Goal: Use online tool/utility: Utilize a website feature to perform a specific function

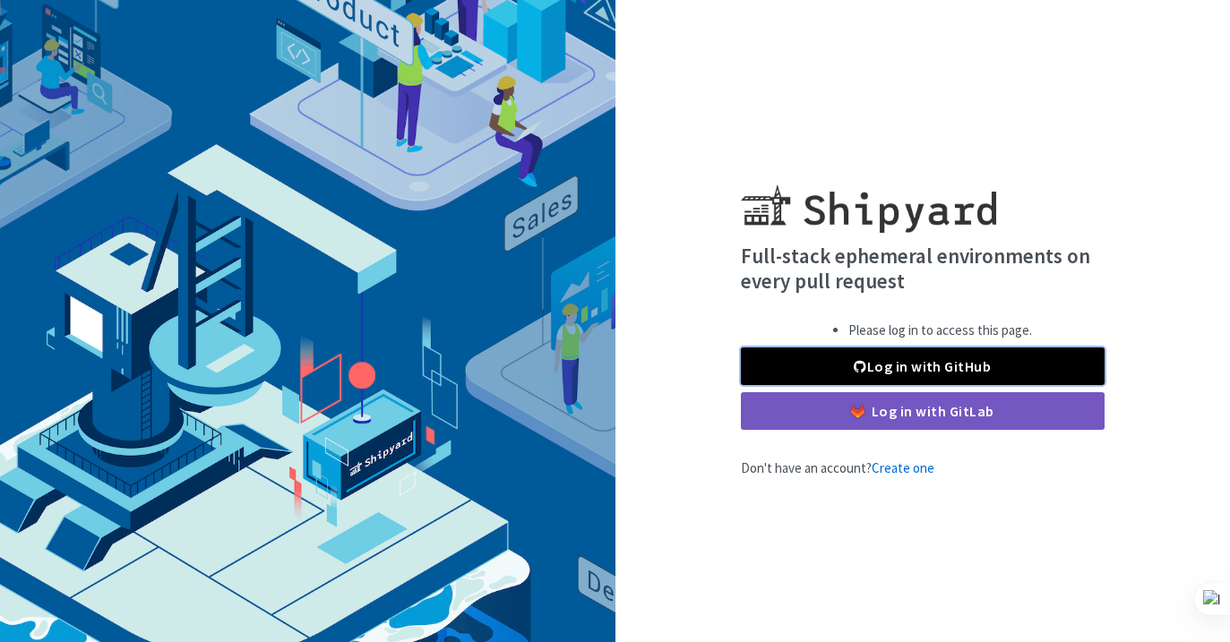
click at [979, 366] on link "Log in with GitHub" at bounding box center [923, 367] width 364 height 38
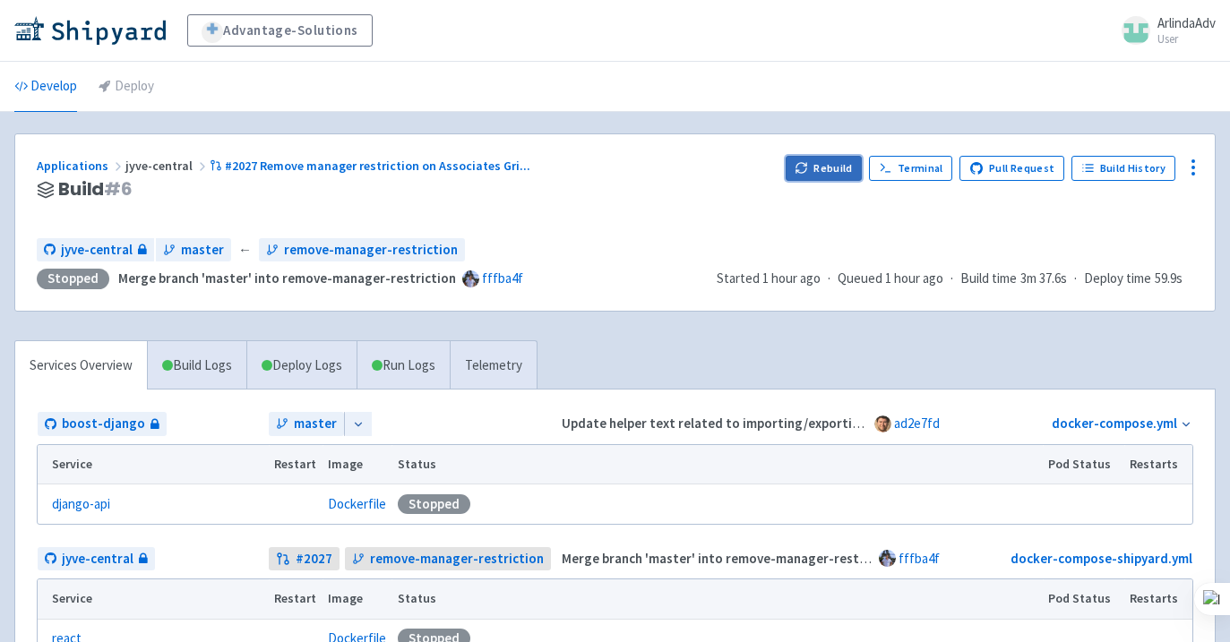
click at [808, 168] on icon "button" at bounding box center [801, 167] width 13 height 13
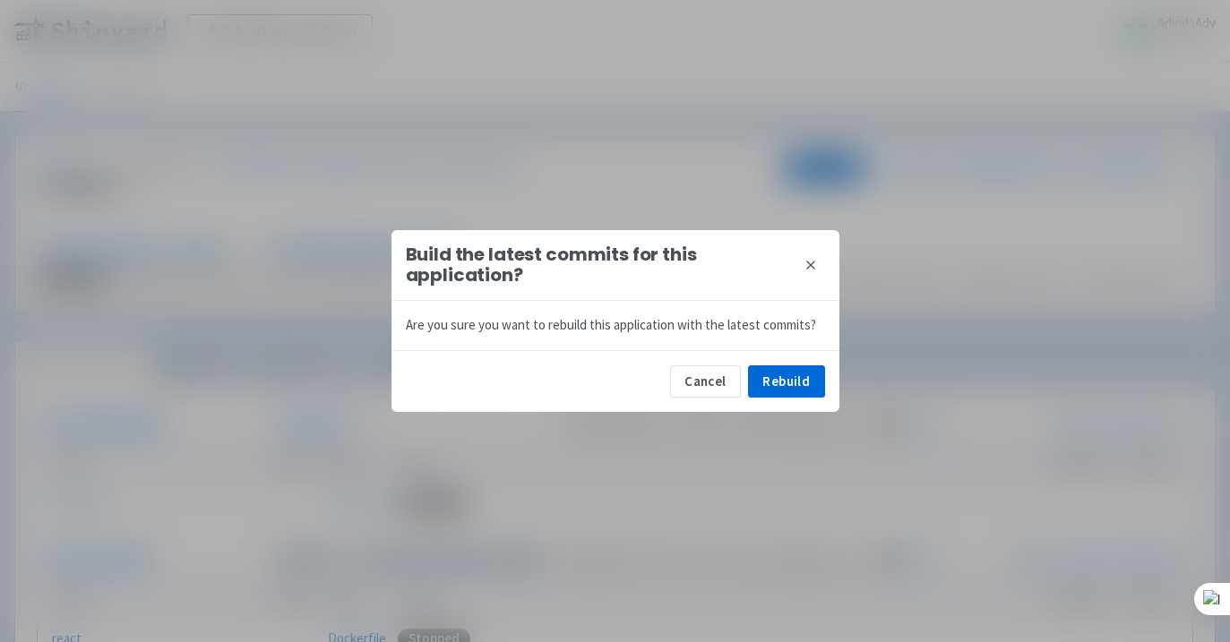
click at [815, 259] on icon at bounding box center [810, 265] width 14 height 14
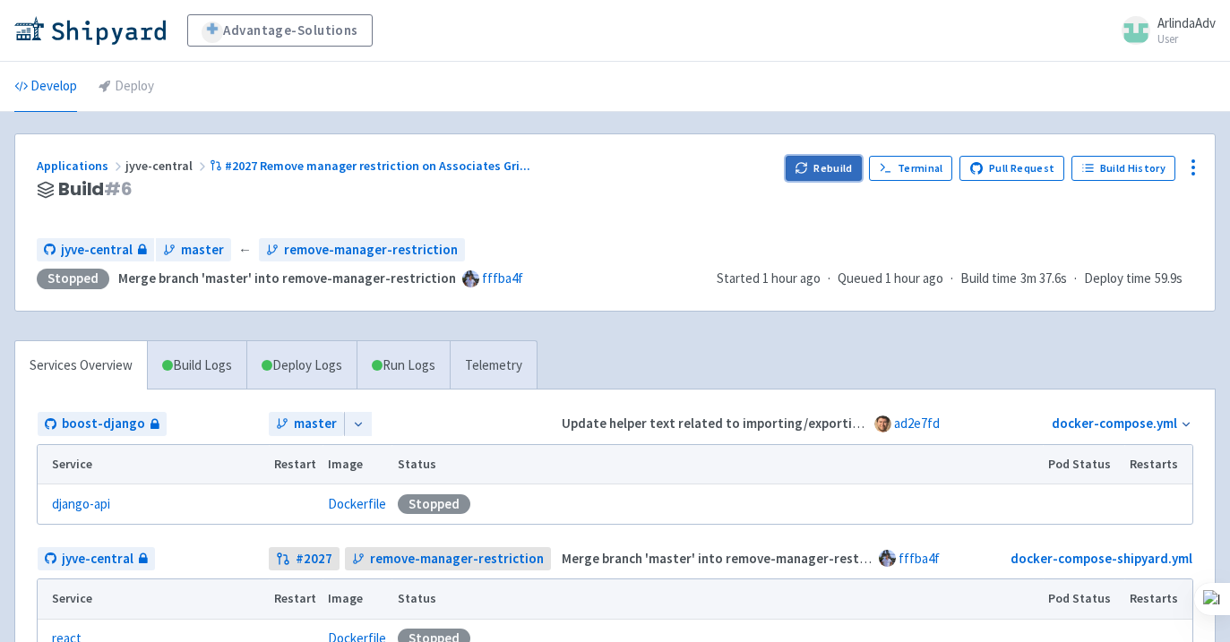
click at [835, 168] on button "Rebuild" at bounding box center [824, 168] width 77 height 25
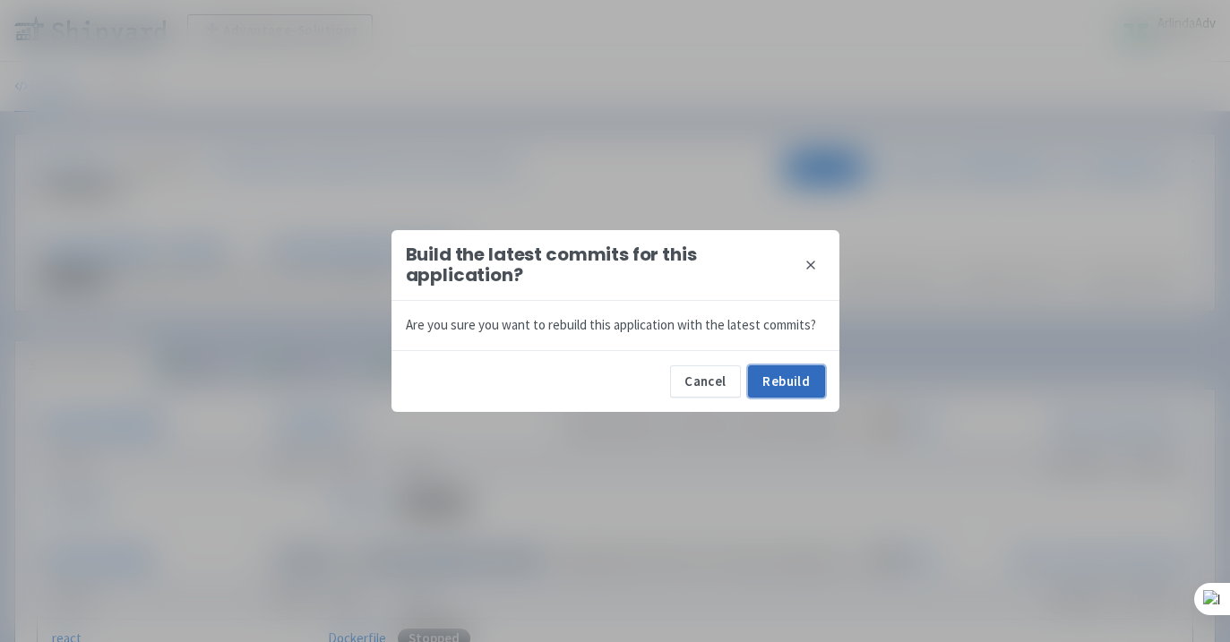
click at [776, 373] on button "Rebuild" at bounding box center [786, 381] width 77 height 32
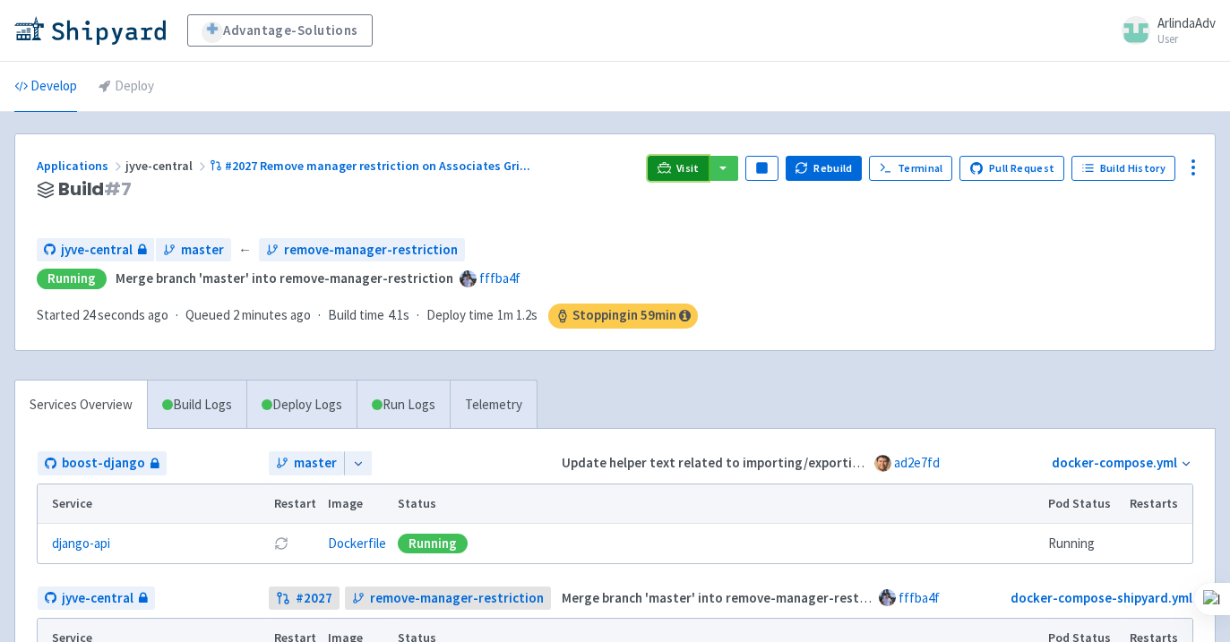
click at [671, 163] on icon at bounding box center [663, 167] width 13 height 13
